Goal: Task Accomplishment & Management: Use online tool/utility

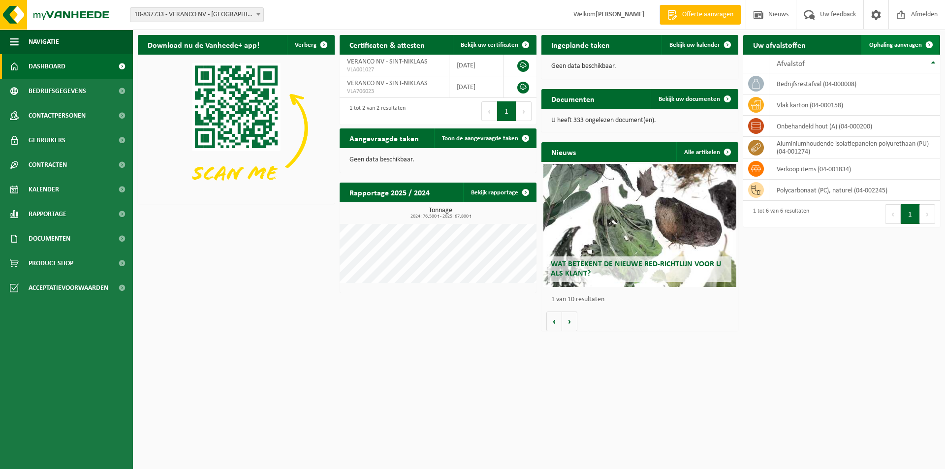
click at [908, 46] on span "Ophaling aanvragen" at bounding box center [895, 45] width 53 height 6
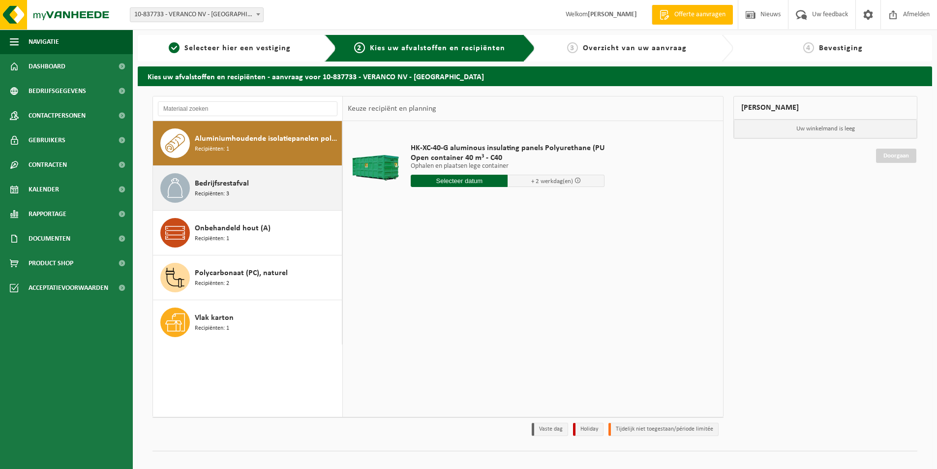
click at [247, 198] on div "Bedrijfsrestafval Recipiënten: 3" at bounding box center [267, 188] width 145 height 30
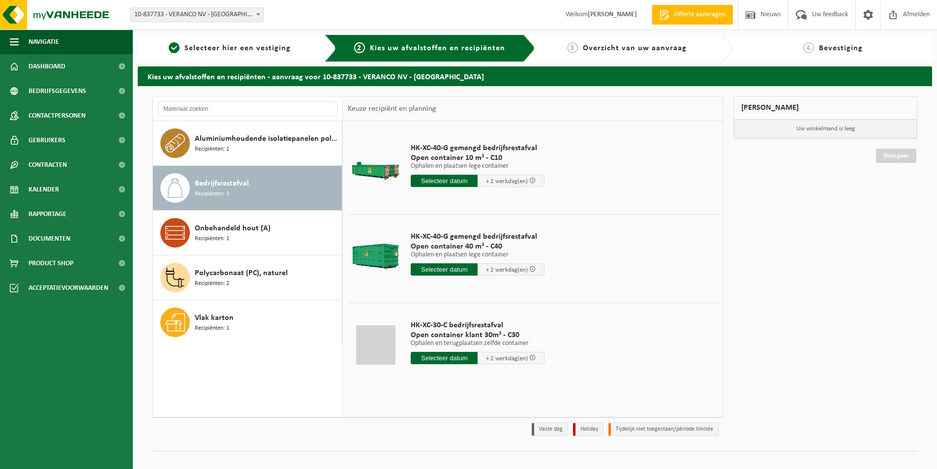
click at [445, 272] on input "text" at bounding box center [444, 269] width 67 height 12
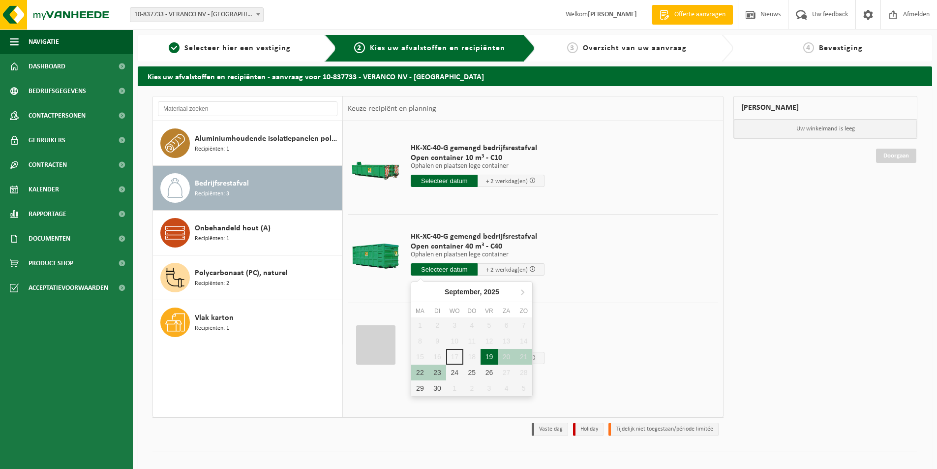
click at [486, 360] on div "19" at bounding box center [489, 357] width 17 height 16
type input "Van 2025-09-19"
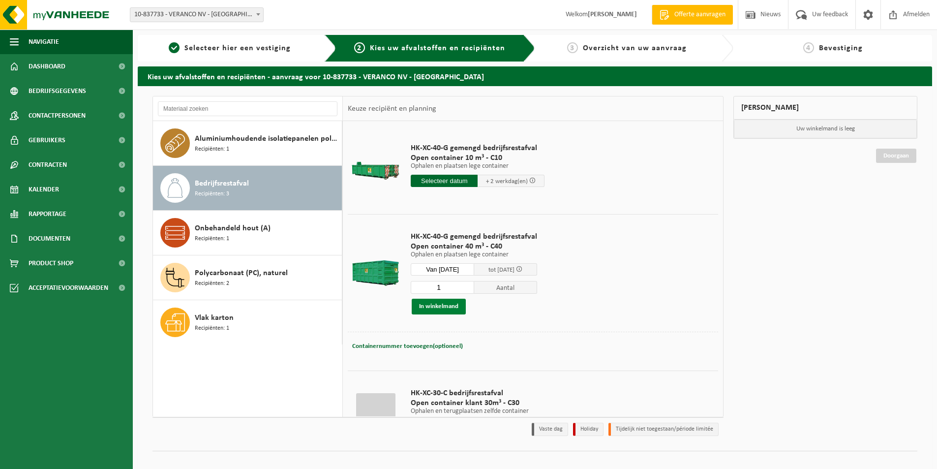
click at [441, 309] on button "In winkelmand" at bounding box center [439, 307] width 54 height 16
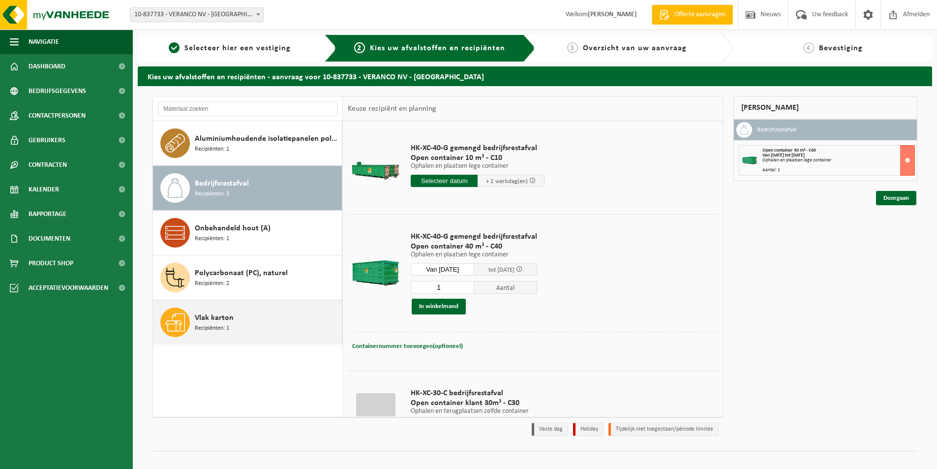
click at [236, 320] on div "Vlak karton Recipiënten: 1" at bounding box center [267, 323] width 145 height 30
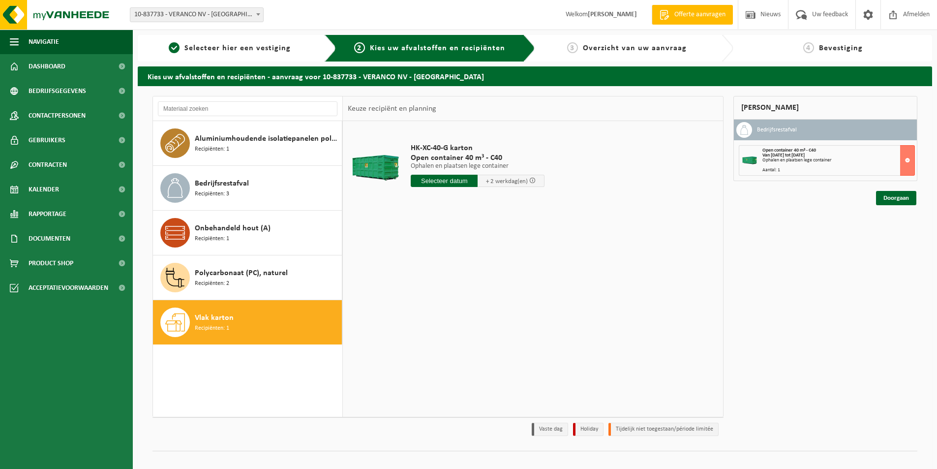
click at [449, 186] on input "text" at bounding box center [444, 181] width 67 height 12
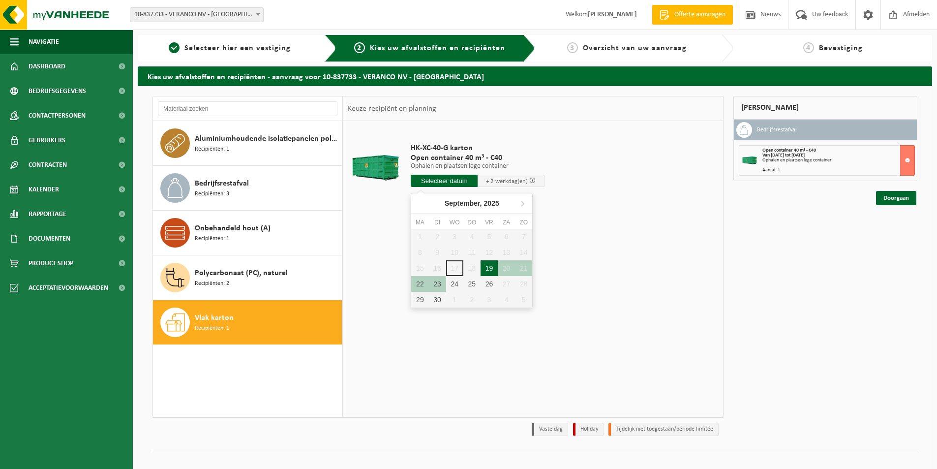
click at [484, 268] on div "19" at bounding box center [489, 268] width 17 height 16
type input "Van 2025-09-19"
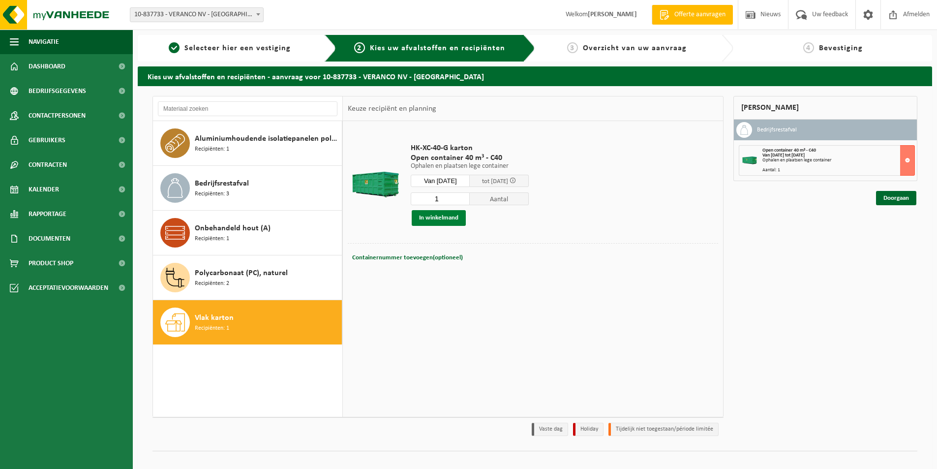
click at [437, 216] on button "In winkelmand" at bounding box center [439, 218] width 54 height 16
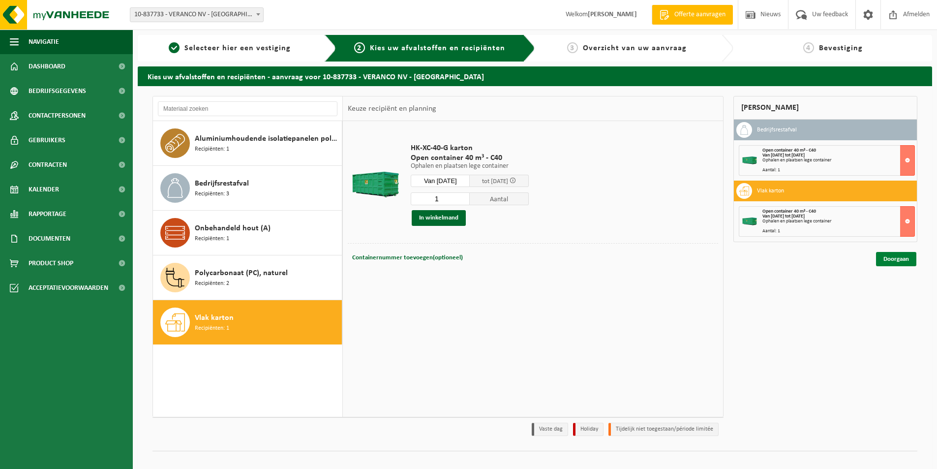
click at [908, 259] on link "Doorgaan" at bounding box center [896, 259] width 40 height 14
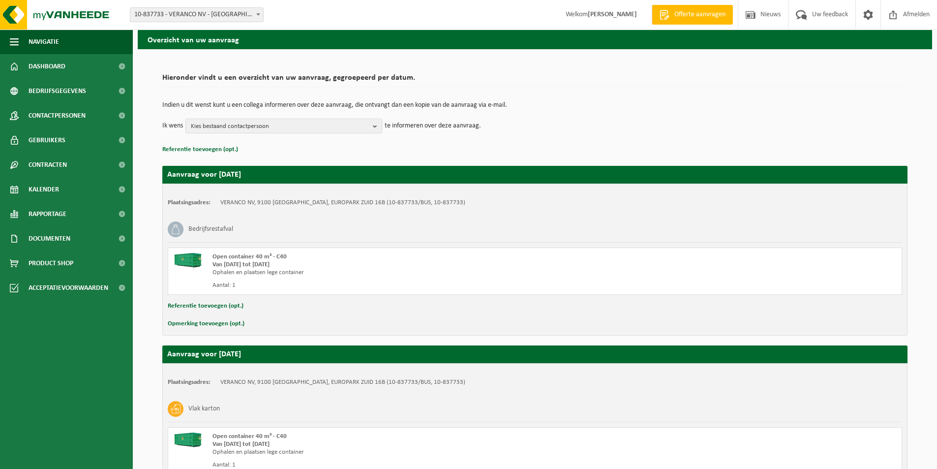
scroll to position [133, 0]
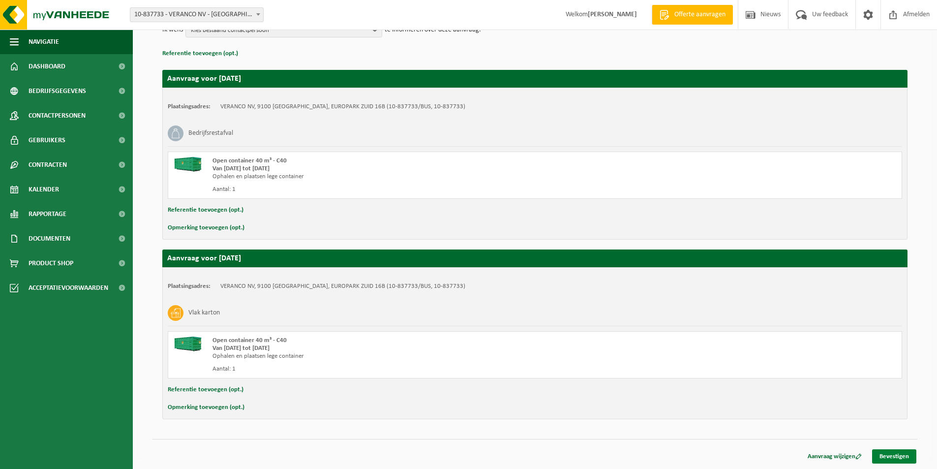
click at [898, 456] on link "Bevestigen" at bounding box center [894, 456] width 44 height 14
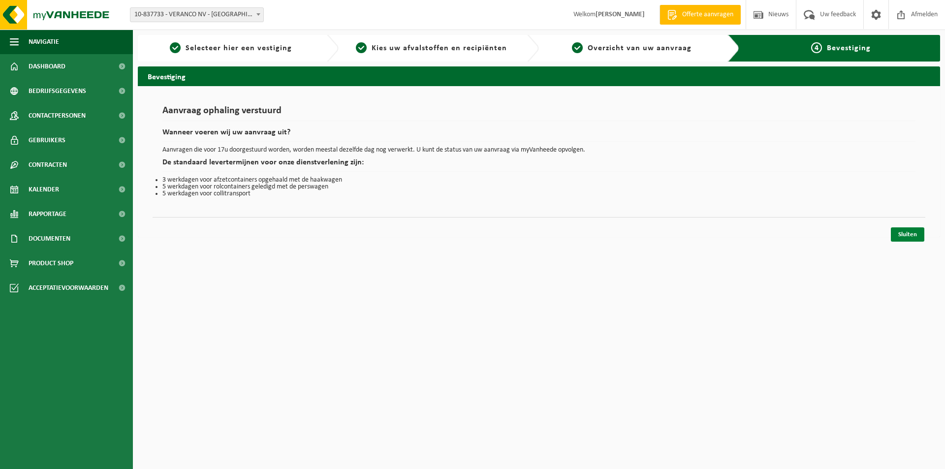
click at [910, 233] on link "Sluiten" at bounding box center [907, 234] width 33 height 14
